Goal: Task Accomplishment & Management: Manage account settings

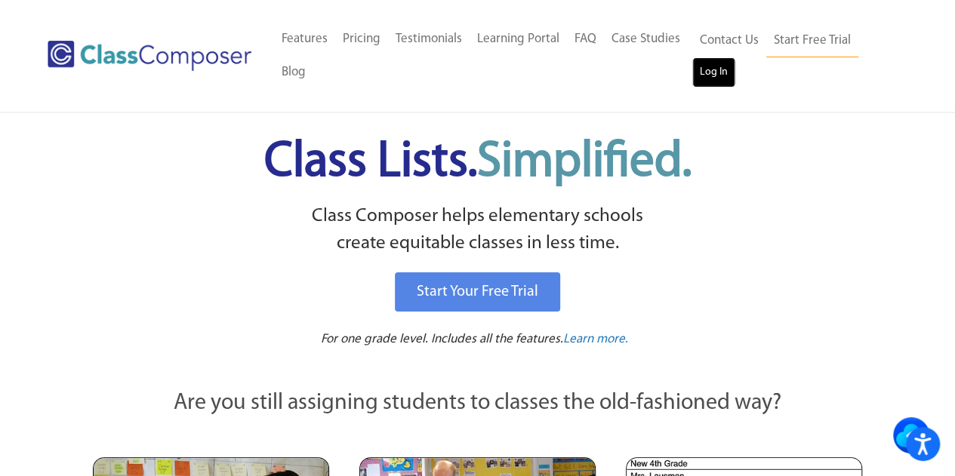
click at [713, 79] on link "Log In" at bounding box center [713, 72] width 43 height 30
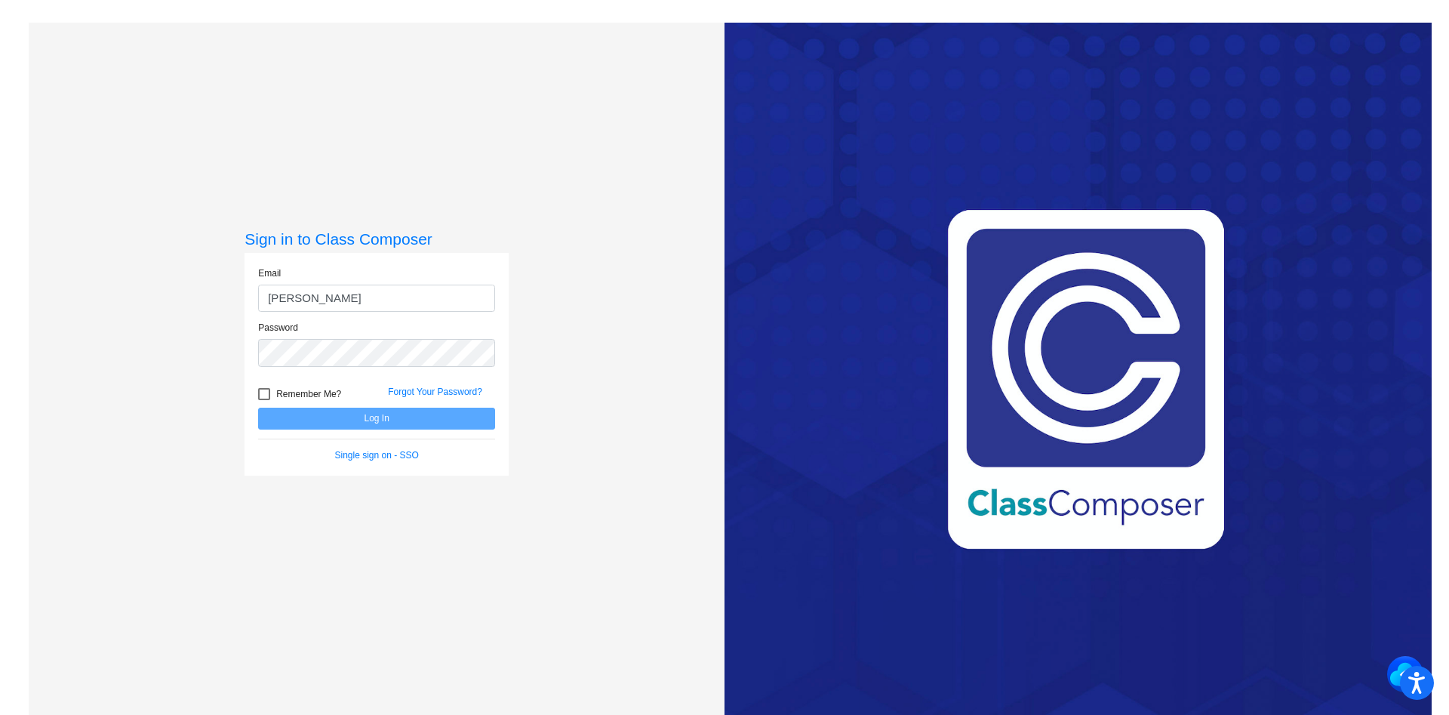
type input "sanzottag@victorschools.org"
click at [258, 408] on button "Log In" at bounding box center [376, 419] width 237 height 22
click at [357, 421] on button "Log In" at bounding box center [376, 419] width 237 height 22
click at [258, 408] on button "Log In" at bounding box center [376, 419] width 237 height 22
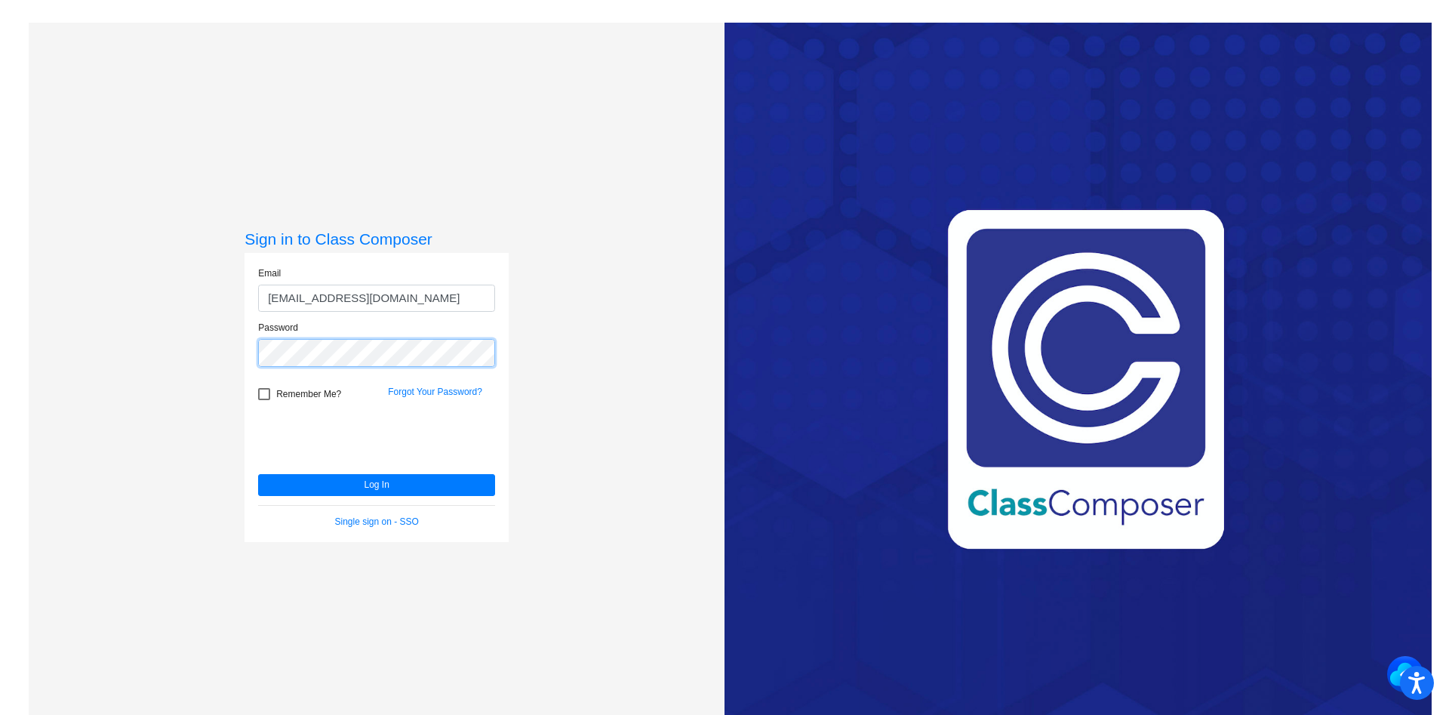
click at [258, 474] on button "Log In" at bounding box center [376, 485] width 237 height 22
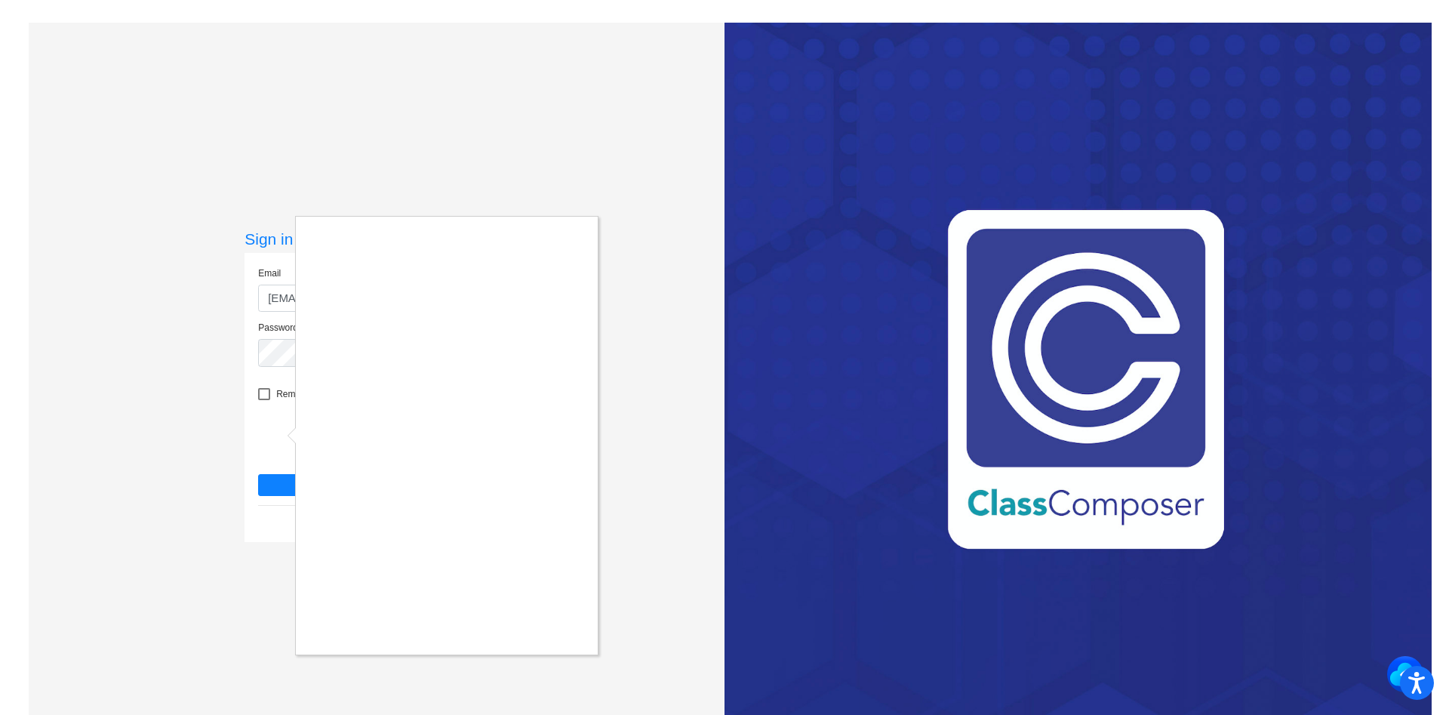
click at [134, 645] on div at bounding box center [724, 357] width 1449 height 715
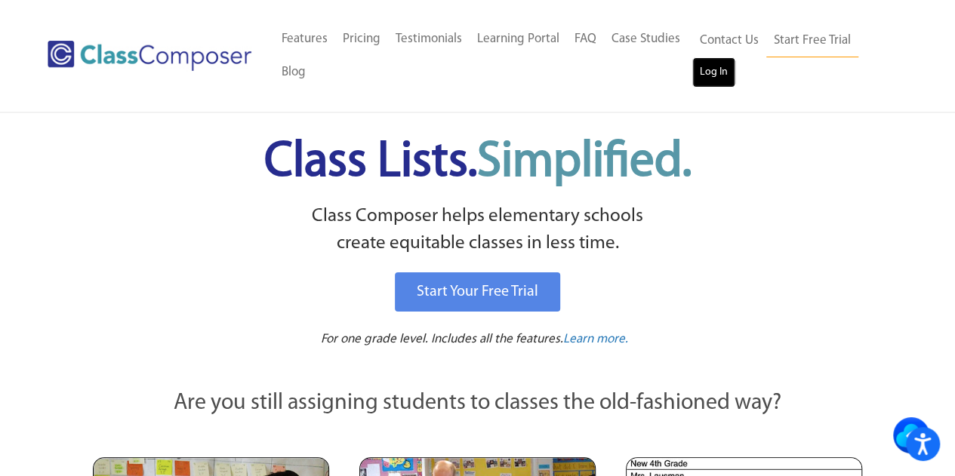
click at [706, 73] on link "Log In" at bounding box center [713, 72] width 43 height 30
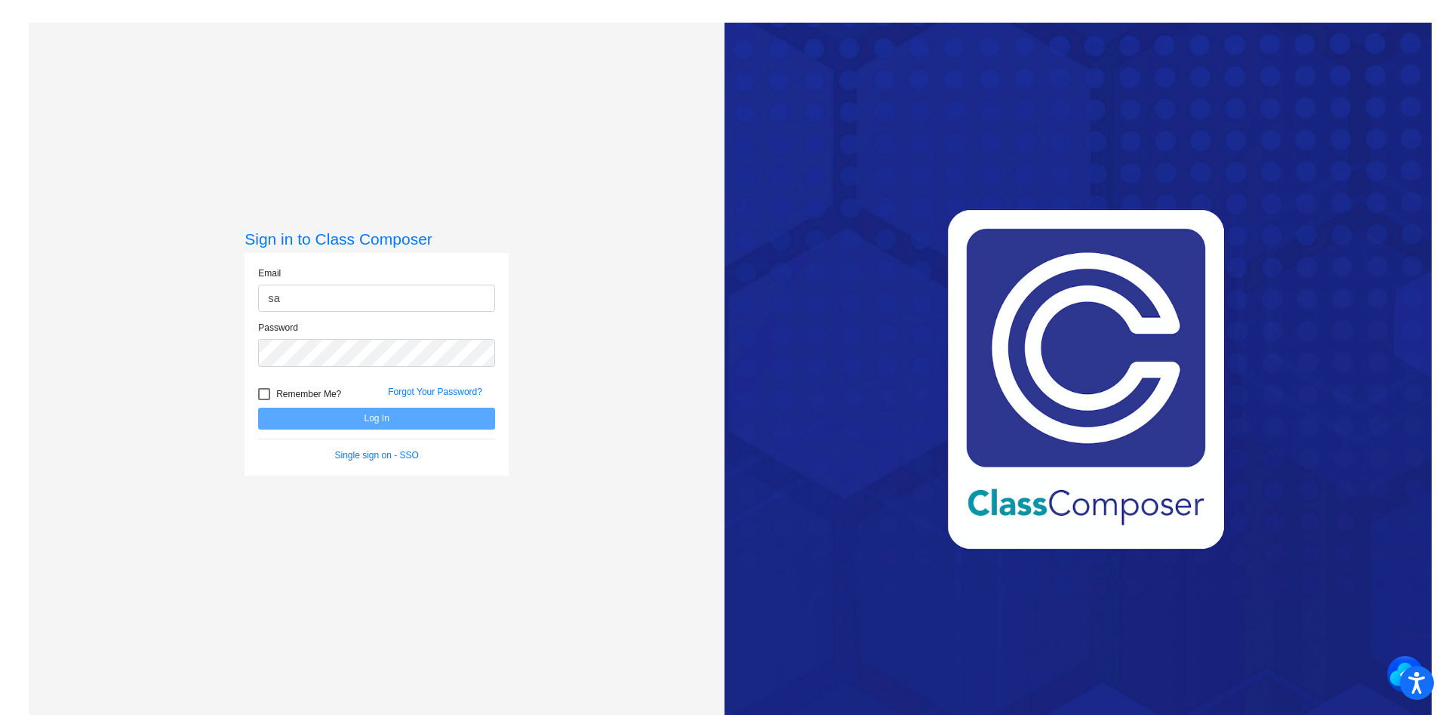
type input "sanzottag@victorschools.org"
click at [258, 408] on button "Log In" at bounding box center [376, 419] width 237 height 22
